Goal: Navigation & Orientation: Find specific page/section

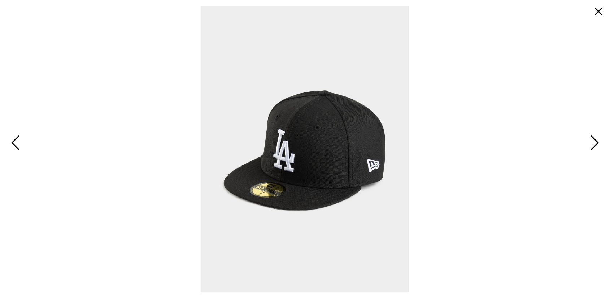
drag, startPoint x: 0, startPoint y: 0, endPoint x: 242, endPoint y: 70, distance: 252.3
click at [596, 12] on button "button" at bounding box center [598, 11] width 17 height 17
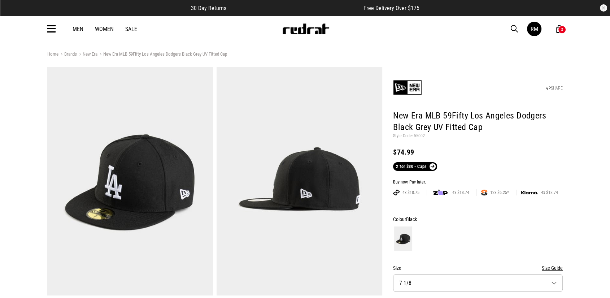
click at [52, 29] on icon at bounding box center [51, 29] width 9 height 12
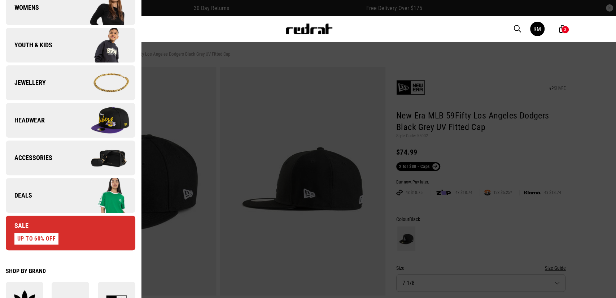
scroll to position [280, 0]
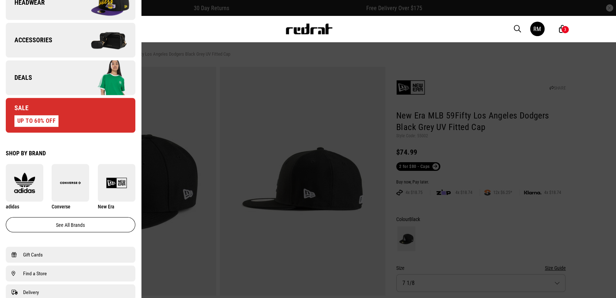
click at [70, 83] on img at bounding box center [102, 78] width 65 height 36
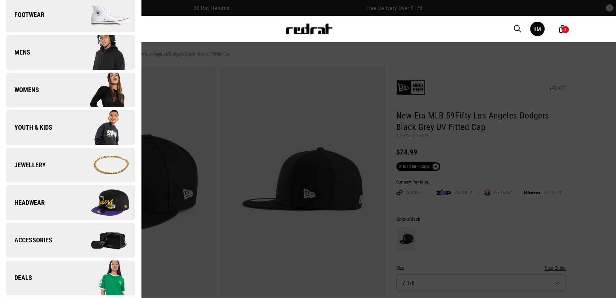
scroll to position [0, 0]
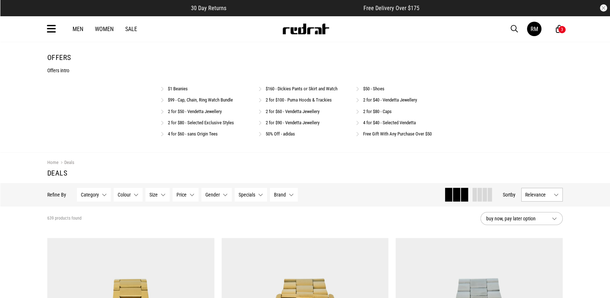
click at [196, 130] on div "$1 Beanies $160 - Dickies Pants or Skirt and Watch $50 - Shoes $99 - Cap, Chain…" at bounding box center [305, 113] width 289 height 57
click at [197, 135] on link "4 for $60 - sans Origin Tees" at bounding box center [193, 133] width 50 height 5
click at [365, 89] on link "$50 - Shoes" at bounding box center [373, 88] width 21 height 5
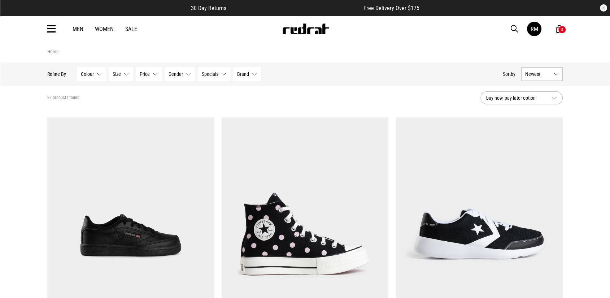
click at [544, 78] on button "Newest" at bounding box center [541, 74] width 41 height 14
click at [547, 104] on li "Popular" at bounding box center [541, 100] width 41 height 13
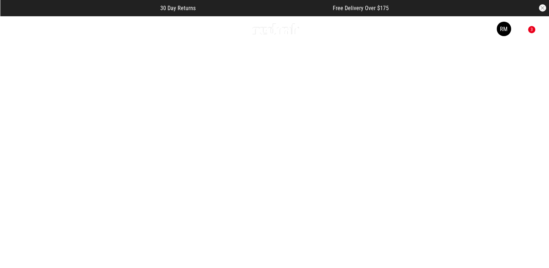
click at [318, 145] on link "1 / 4" at bounding box center [274, 153] width 549 height 275
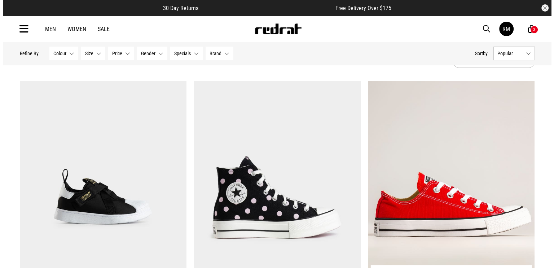
scroll to position [72, 0]
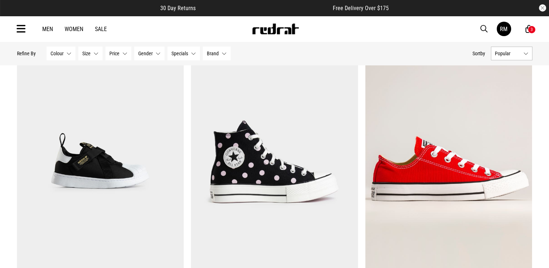
click at [18, 33] on icon at bounding box center [21, 29] width 9 height 12
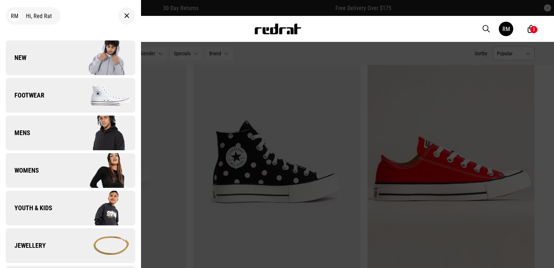
click at [20, 47] on link "New" at bounding box center [71, 57] width 130 height 35
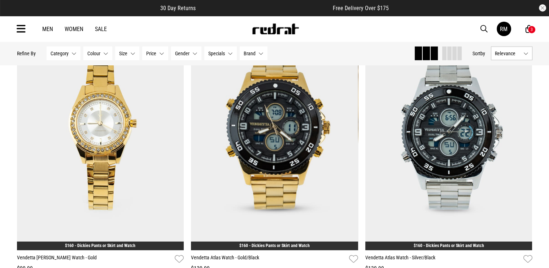
scroll to position [1835, 0]
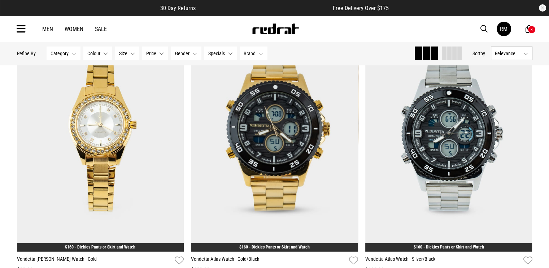
click at [207, 23] on div "Men Women Sale RM Hi, Red Rat New Back Footwear Back Mens Back Womens Back Yout…" at bounding box center [274, 29] width 527 height 26
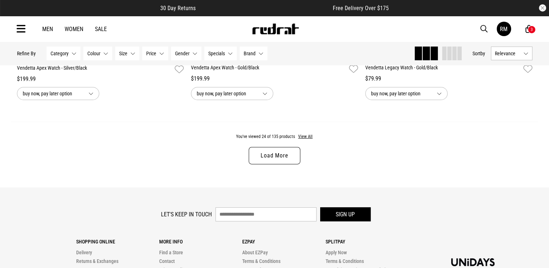
scroll to position [2339, 0]
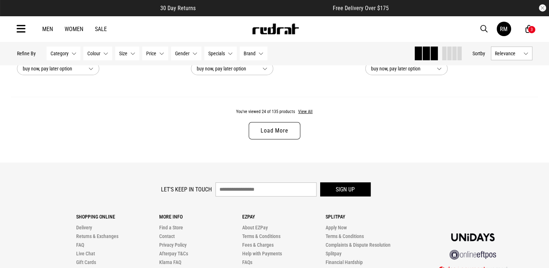
click at [288, 134] on link "Load More" at bounding box center [274, 130] width 51 height 17
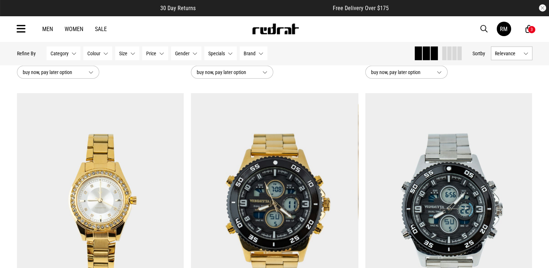
scroll to position [1861, 0]
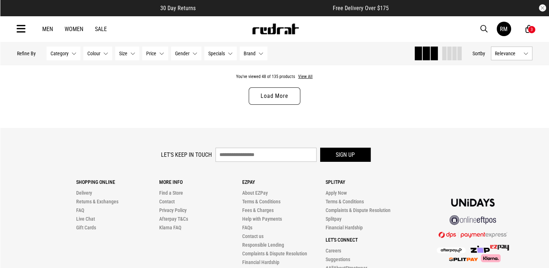
scroll to position [2340, 0]
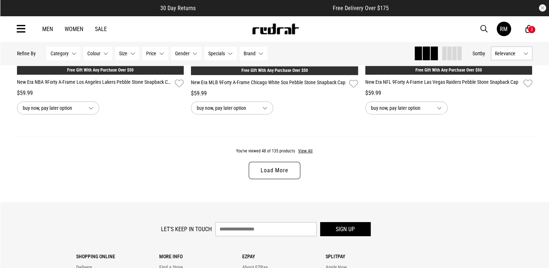
click at [270, 166] on link "Load More" at bounding box center [274, 170] width 51 height 17
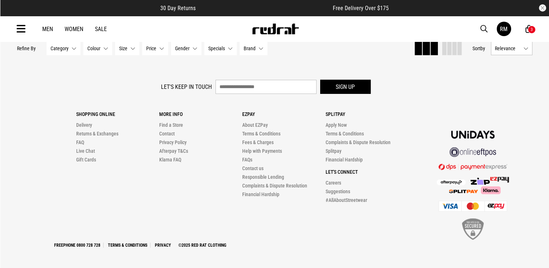
scroll to position [4607, 0]
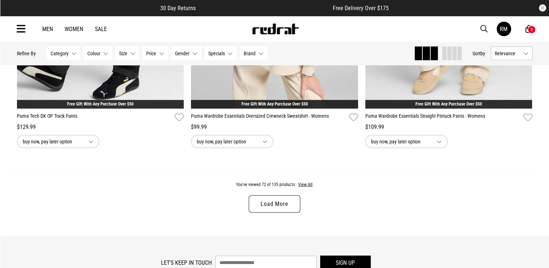
click at [281, 201] on link "Load More" at bounding box center [274, 203] width 51 height 17
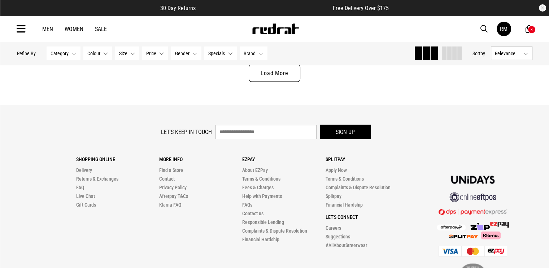
scroll to position [6988, 0]
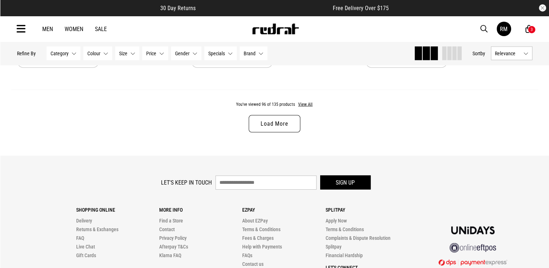
click at [290, 127] on link "Load More" at bounding box center [274, 123] width 51 height 17
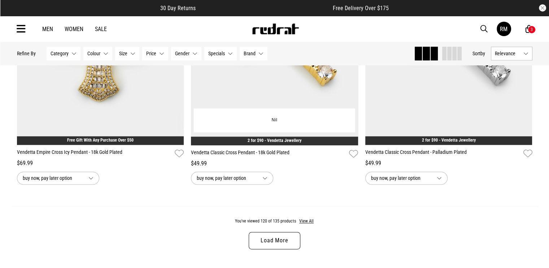
scroll to position [9225, 0]
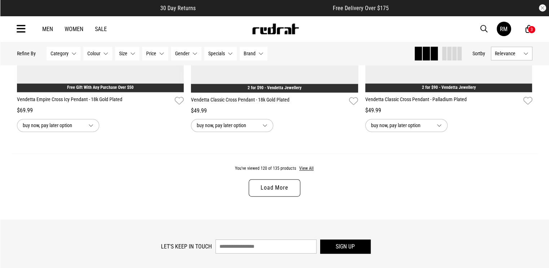
click at [290, 196] on link "Load More" at bounding box center [274, 187] width 51 height 17
